Goal: Task Accomplishment & Management: Manage account settings

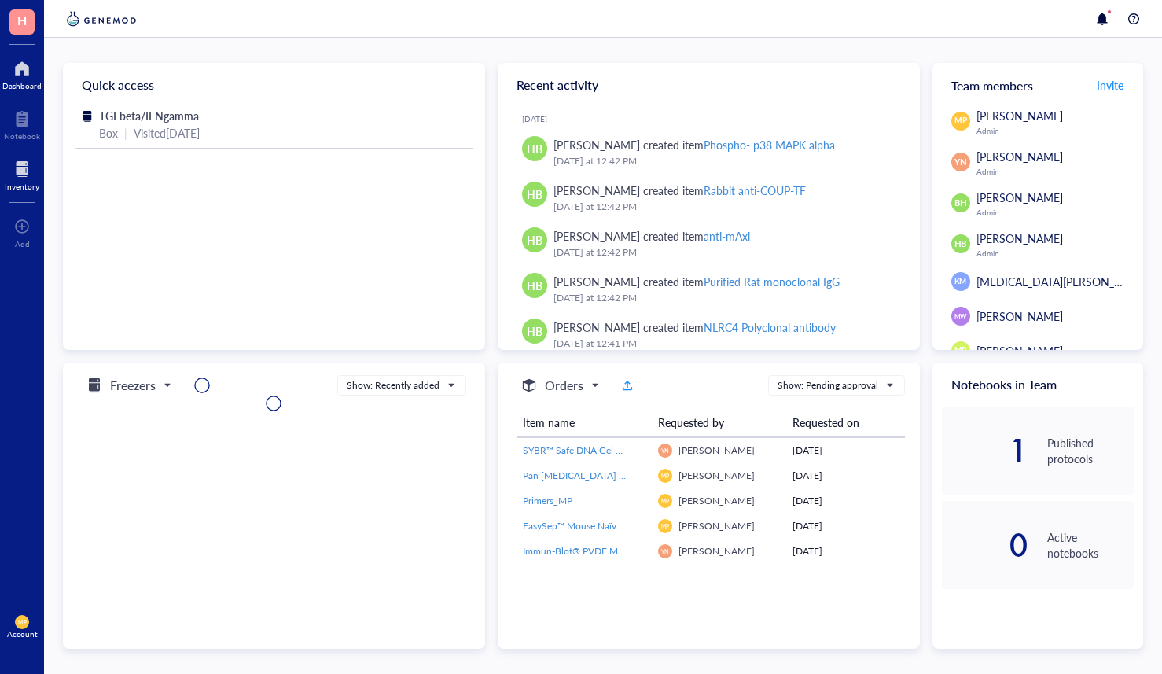
click at [15, 168] on div at bounding box center [22, 168] width 35 height 25
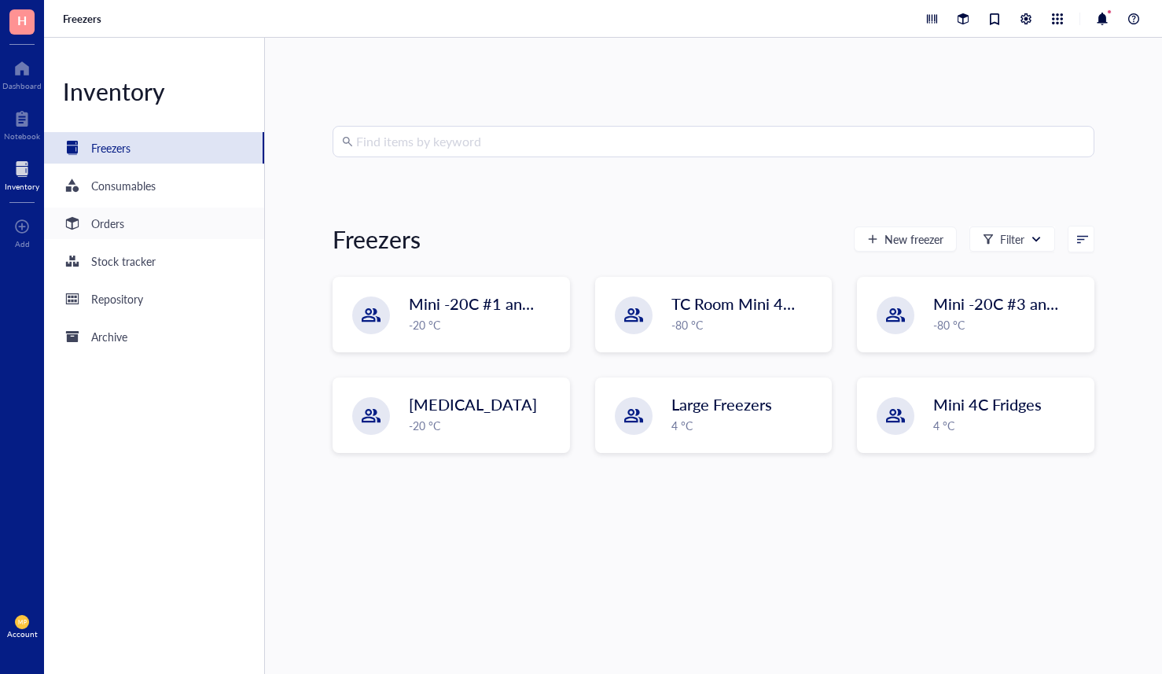
click at [109, 233] on div "Orders" at bounding box center [154, 223] width 220 height 31
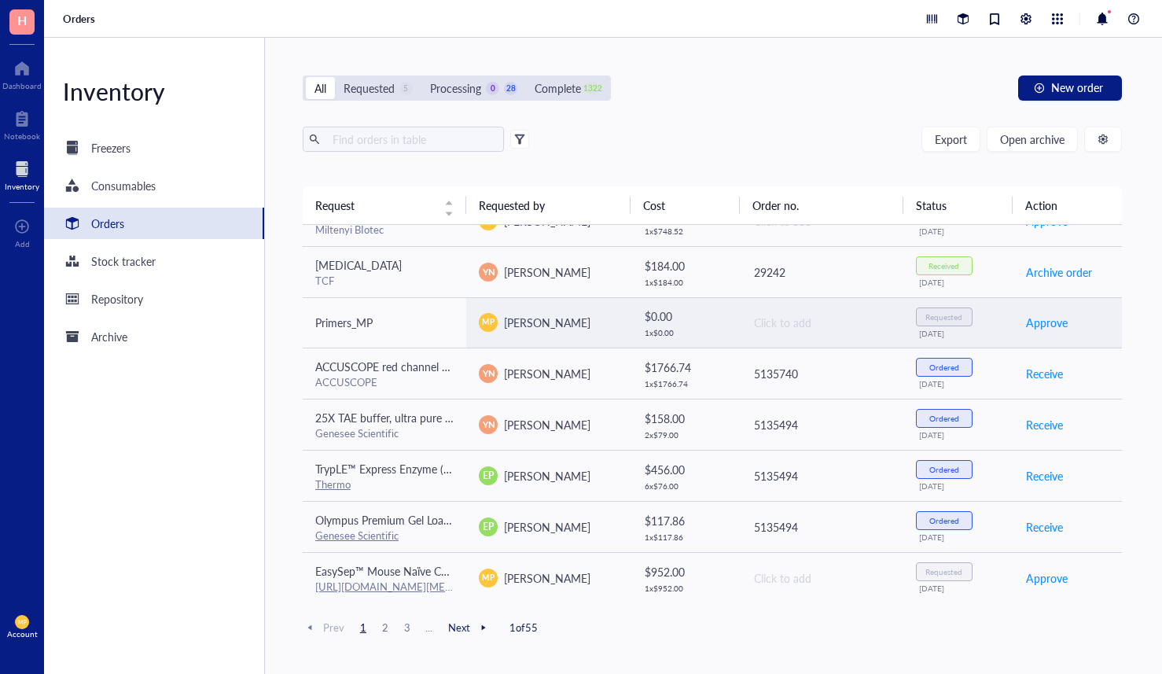
scroll to position [431, 0]
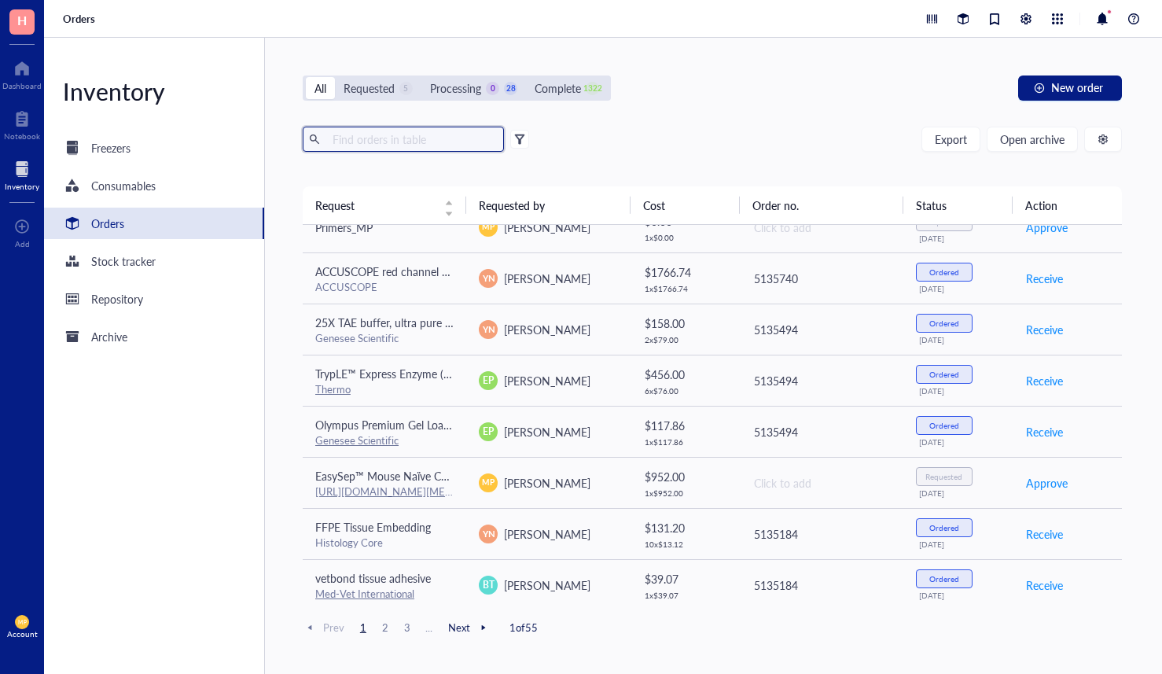
click at [447, 146] on input "text" at bounding box center [411, 139] width 171 height 24
type input "gsk"
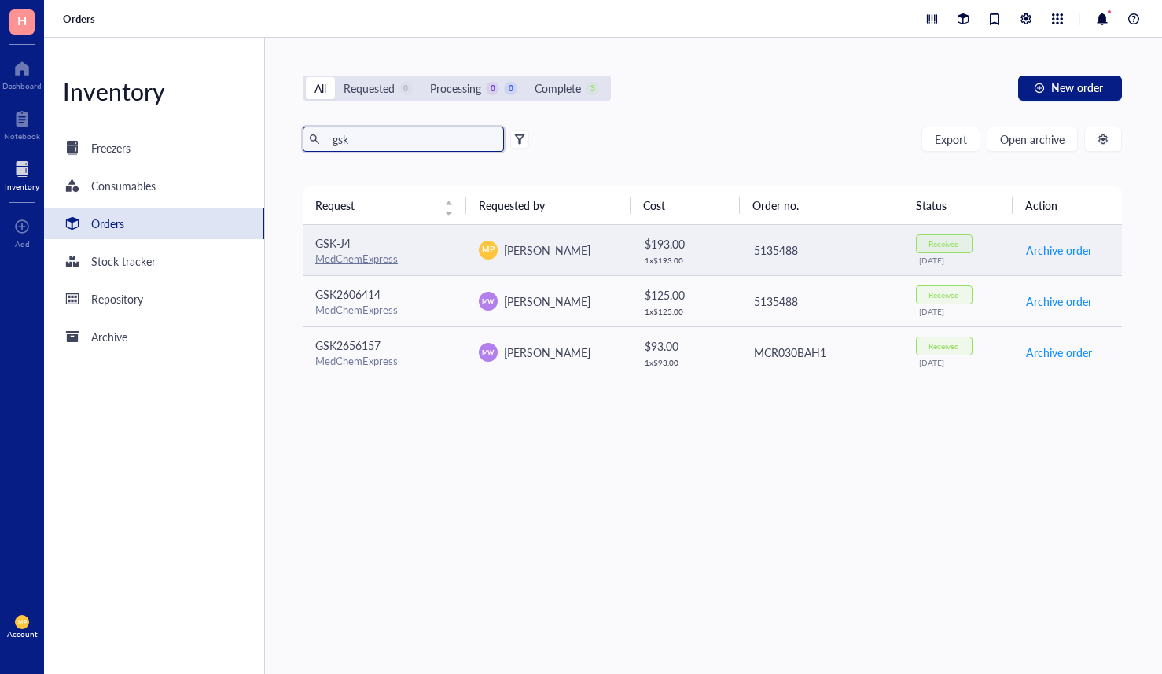
click at [418, 245] on div "GSK-J4" at bounding box center [384, 242] width 138 height 17
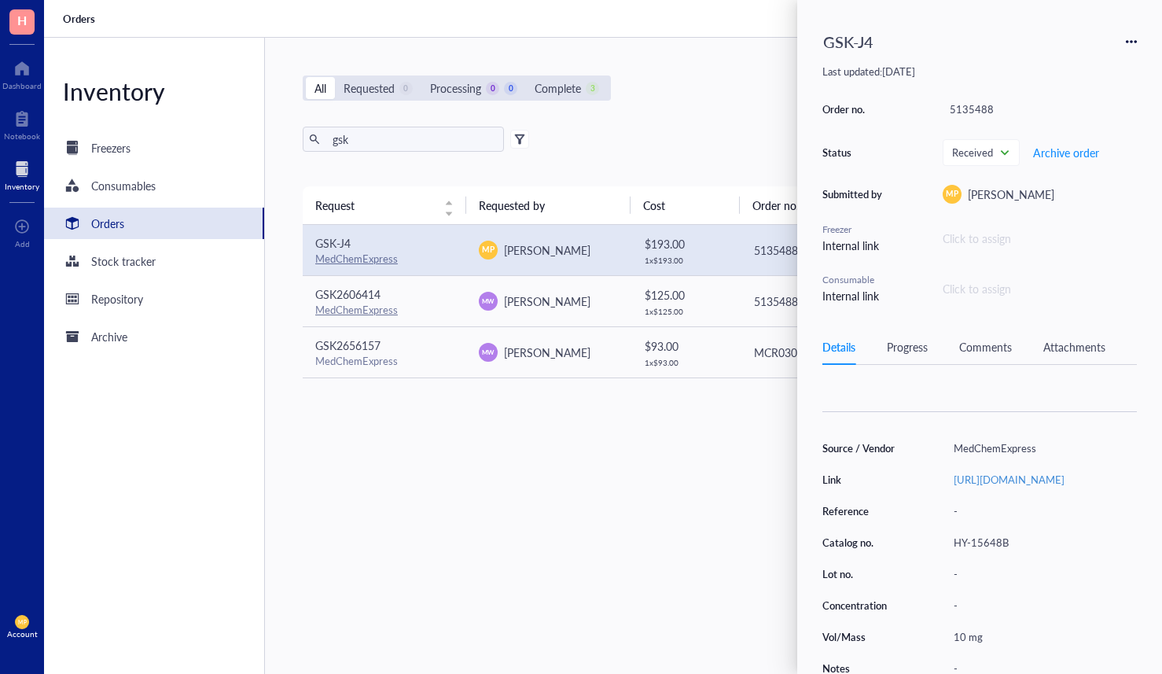
scroll to position [220, 0]
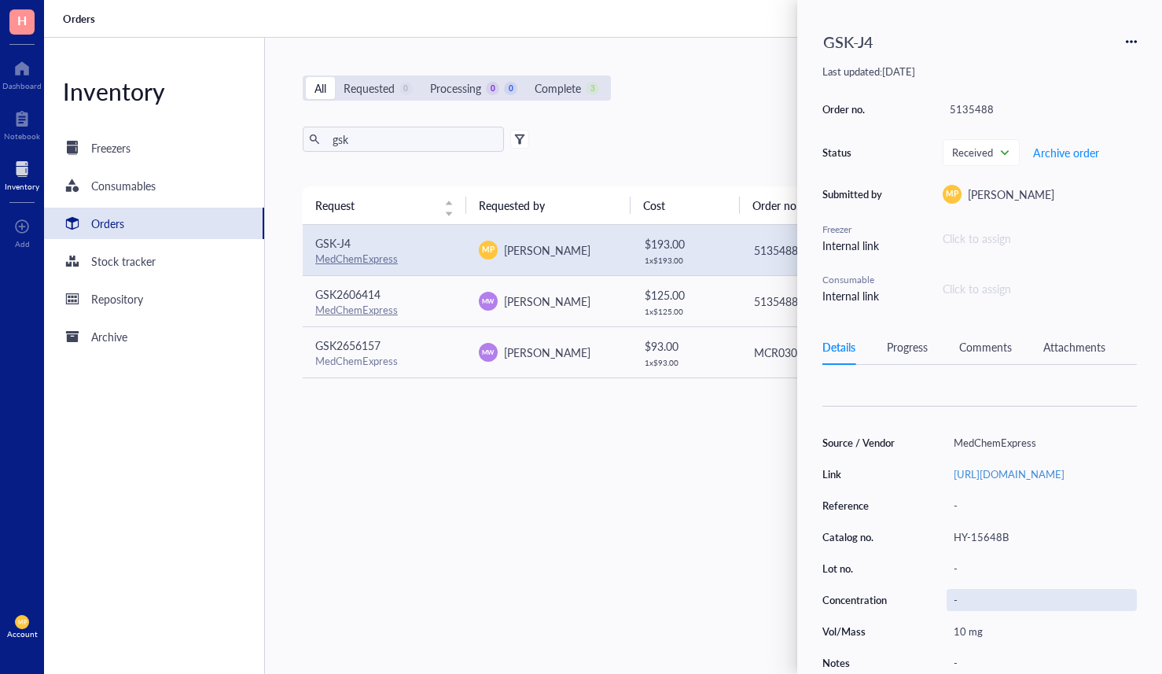
click at [960, 592] on div "-" at bounding box center [1042, 600] width 190 height 22
type input "Stocks at 10 mM"
click at [961, 657] on div "-" at bounding box center [1042, 663] width 190 height 22
type input "Stored at -80 C MP met crispr lenti box"
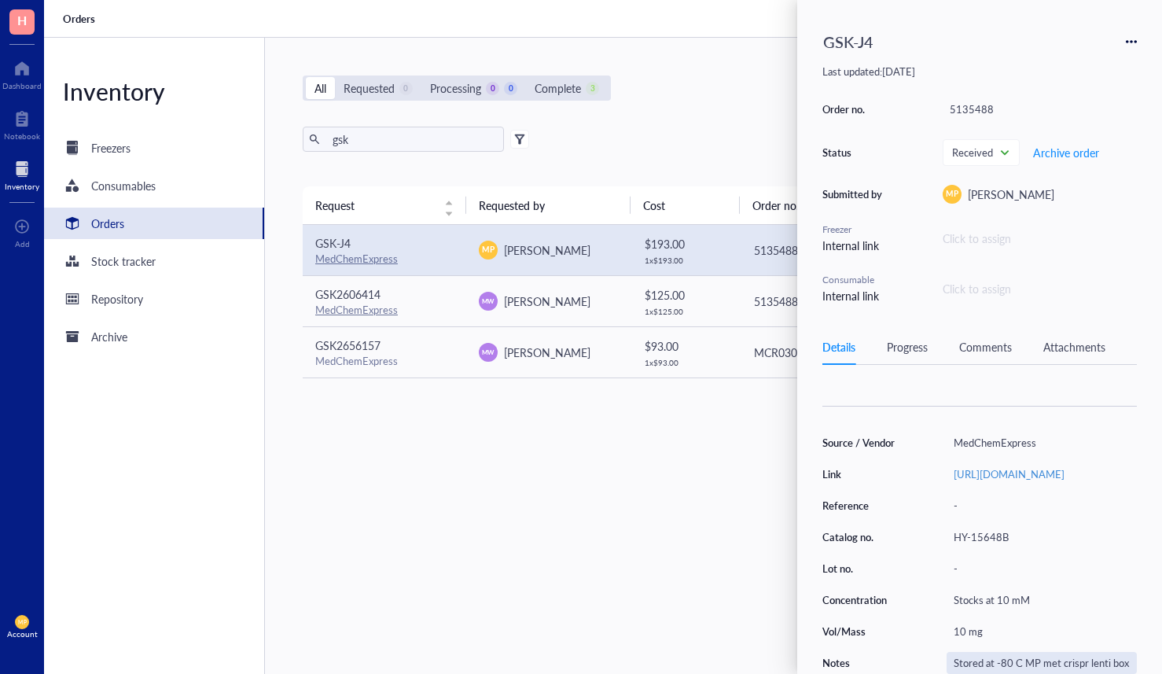
scroll to position [0, 5]
click at [730, 130] on div "gsk Export Open archive" at bounding box center [712, 139] width 819 height 25
click at [758, 75] on div "All Requested 0 Processing 0 0 Complete 3 New order" at bounding box center [712, 87] width 819 height 25
